Goal: Task Accomplishment & Management: Complete application form

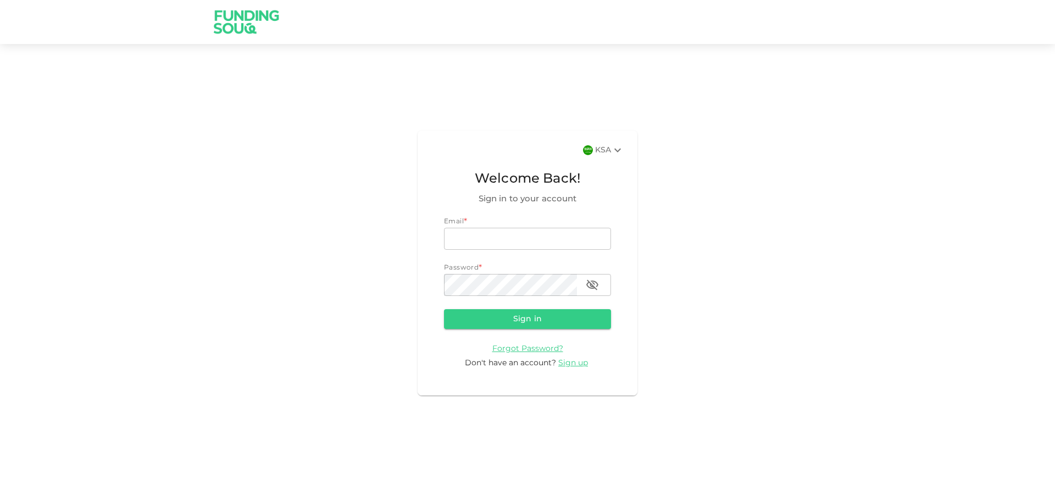
click at [620, 154] on icon at bounding box center [617, 149] width 13 height 13
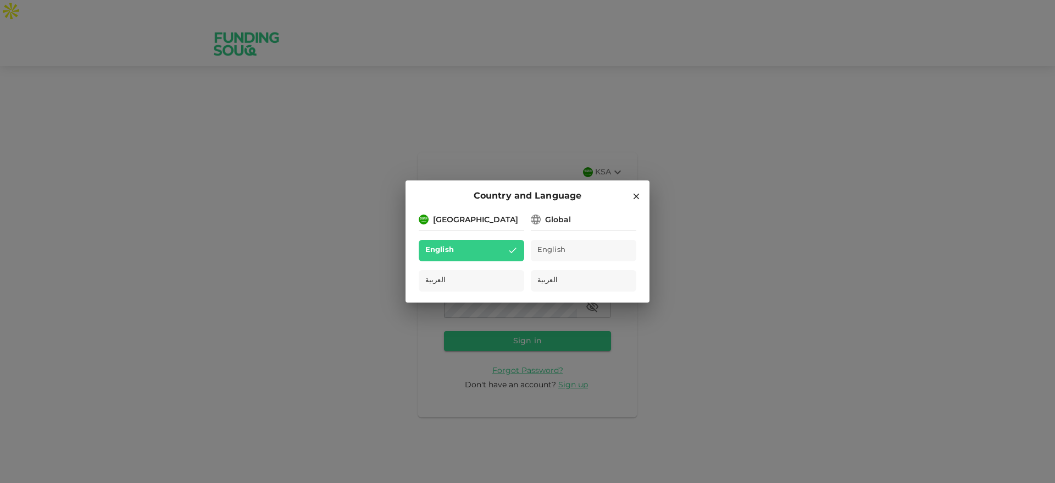
click at [709, 221] on div "Country and Language [GEOGRAPHIC_DATA] English العربية Global English العربية" at bounding box center [527, 241] width 1055 height 483
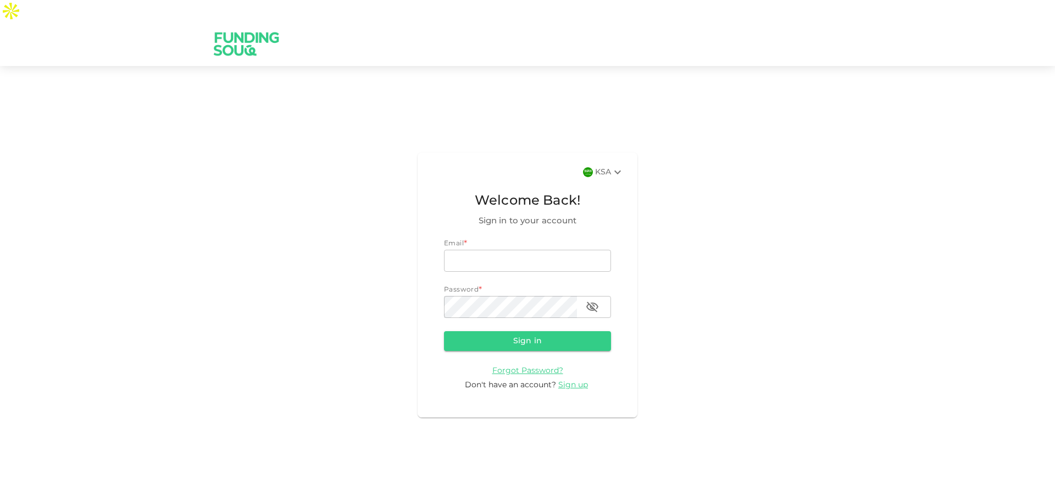
click at [593, 167] on div at bounding box center [588, 172] width 10 height 10
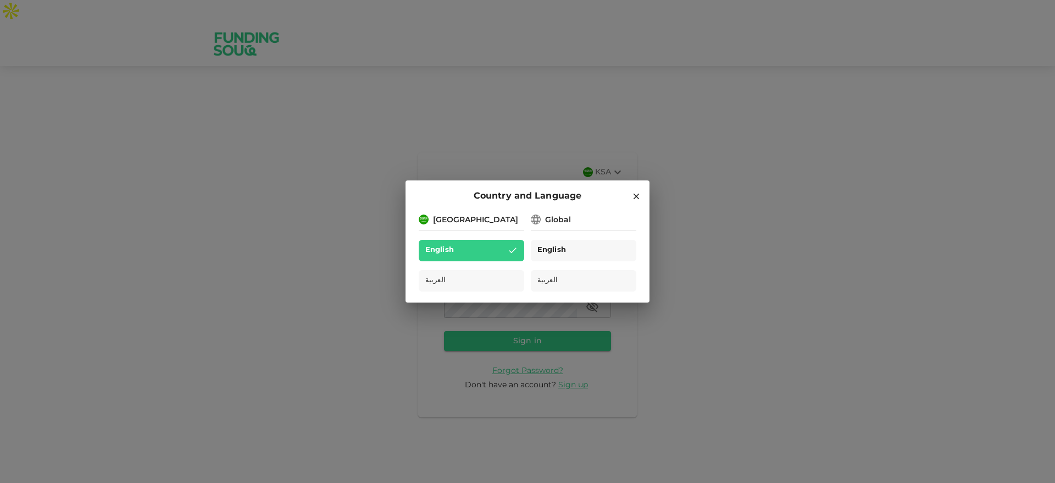
click at [587, 241] on div "English" at bounding box center [584, 250] width 106 height 21
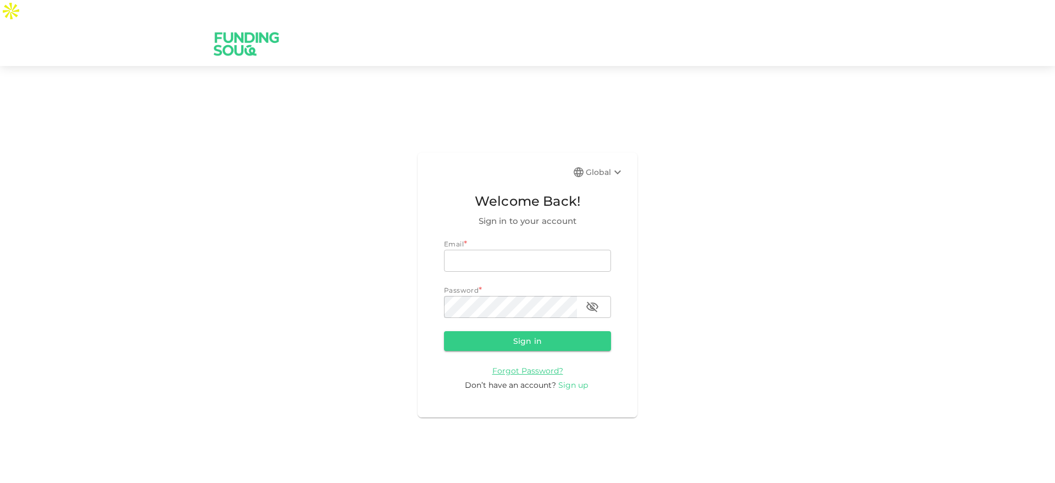
click at [567, 380] on span "Sign up" at bounding box center [573, 385] width 30 height 10
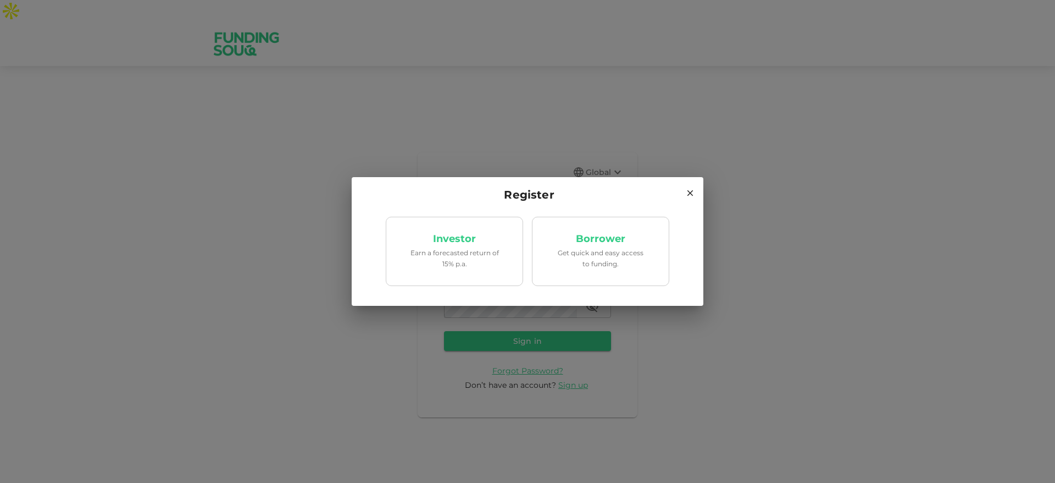
click at [497, 126] on div "Register Investor Earn a forecasted return of 15% p.a. Borrower Get quick and e…" at bounding box center [527, 241] width 1055 height 483
